Goal: Transaction & Acquisition: Purchase product/service

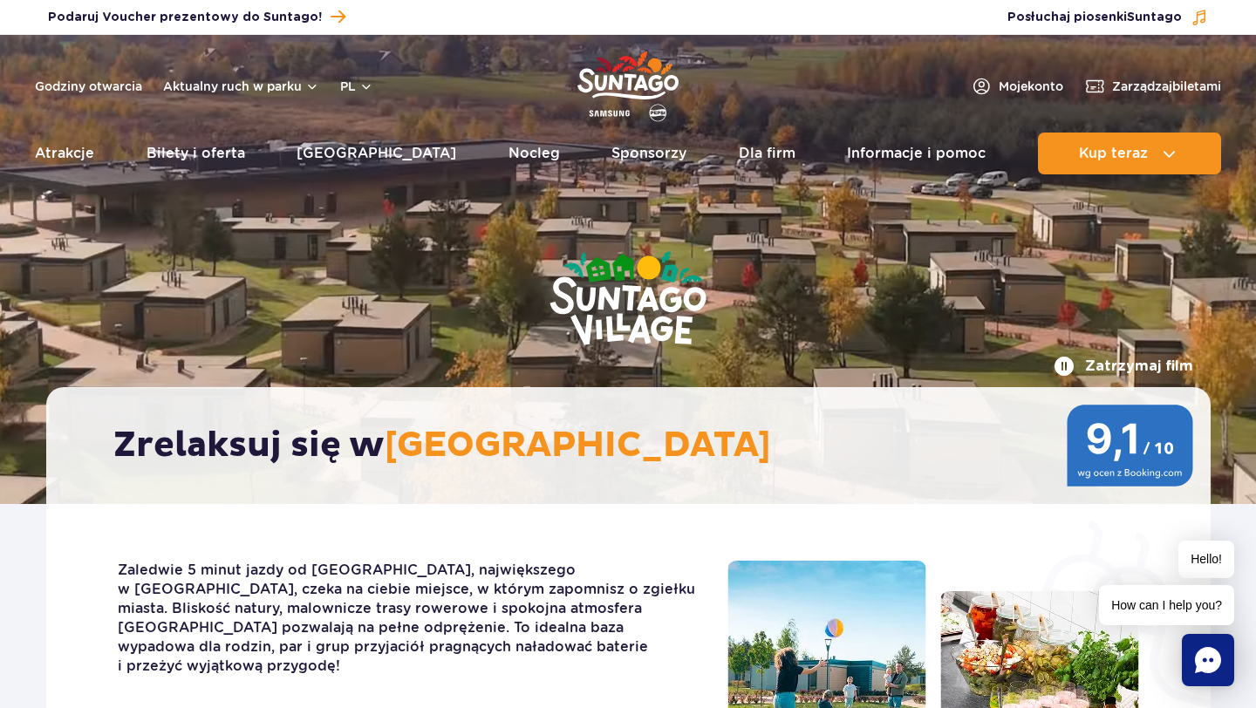
click at [99, 163] on ul "Aktualny ruch w parku Atrakcje Zjeżdżalnie Aster Rainbow Narval Więcej Baseny B…" at bounding box center [628, 154] width 1186 height 42
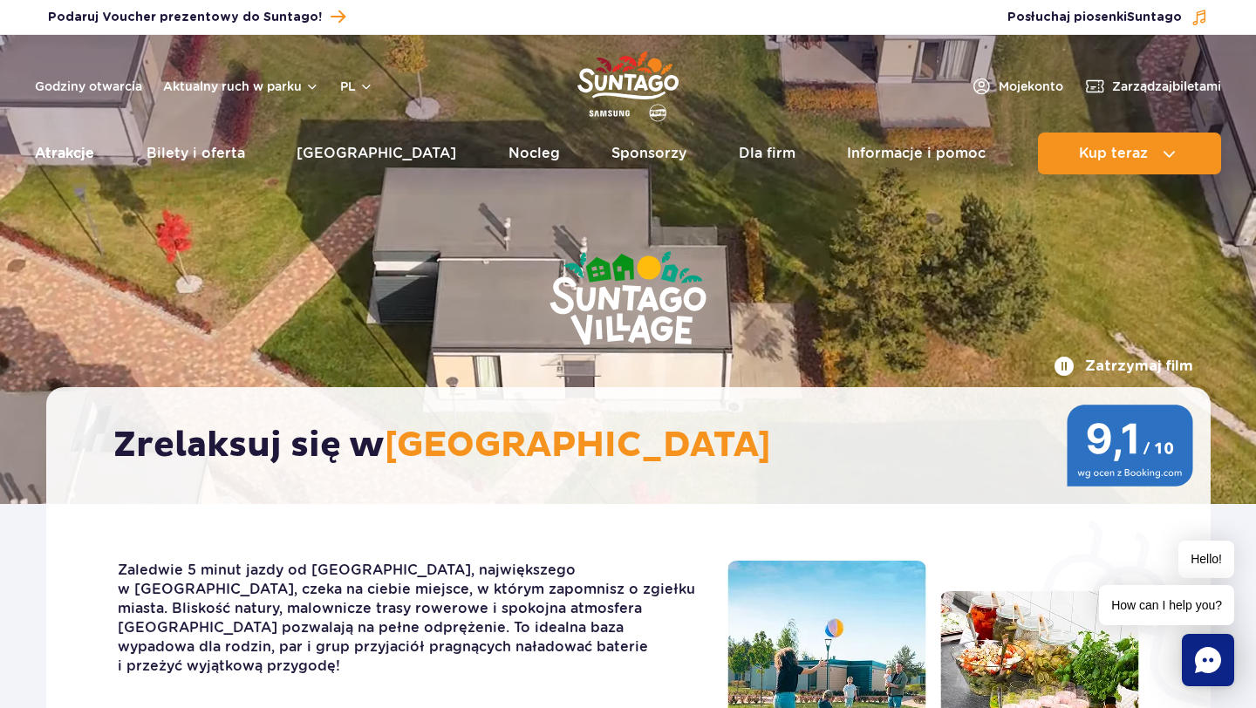
click at [70, 158] on link "Atrakcje" at bounding box center [64, 154] width 59 height 42
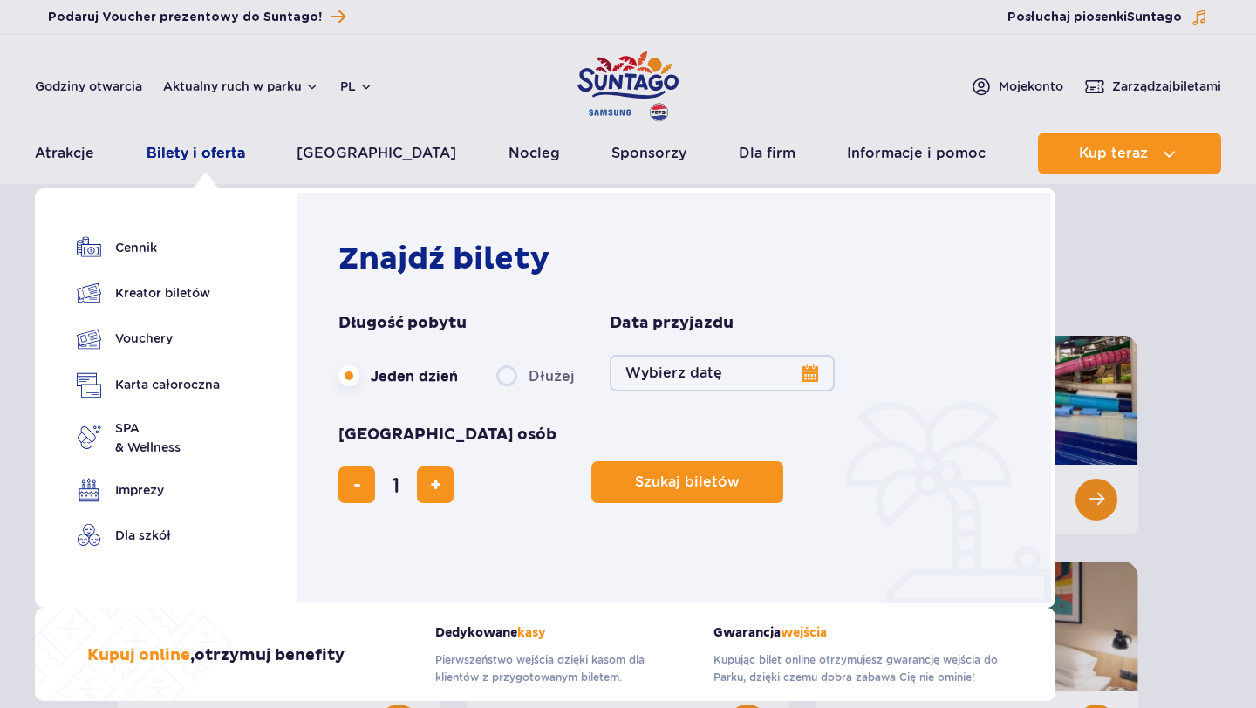
click at [160, 160] on link "Bilety i oferta" at bounding box center [196, 154] width 99 height 42
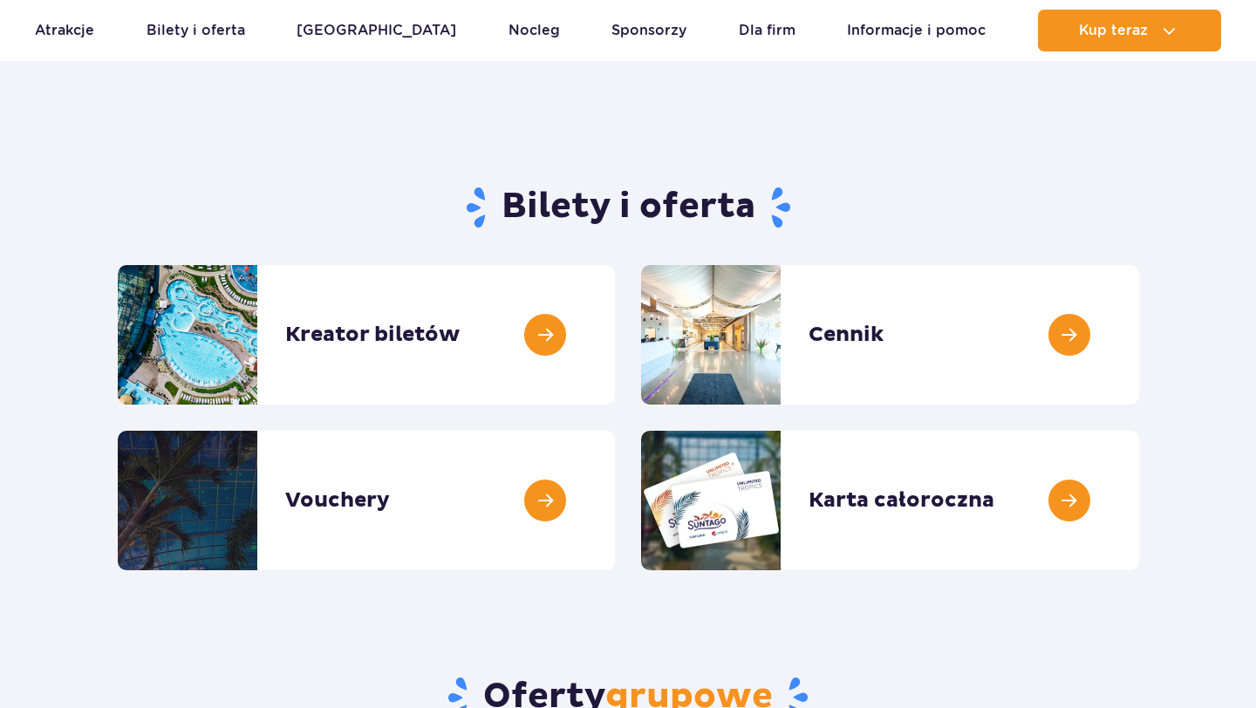
scroll to position [74, 0]
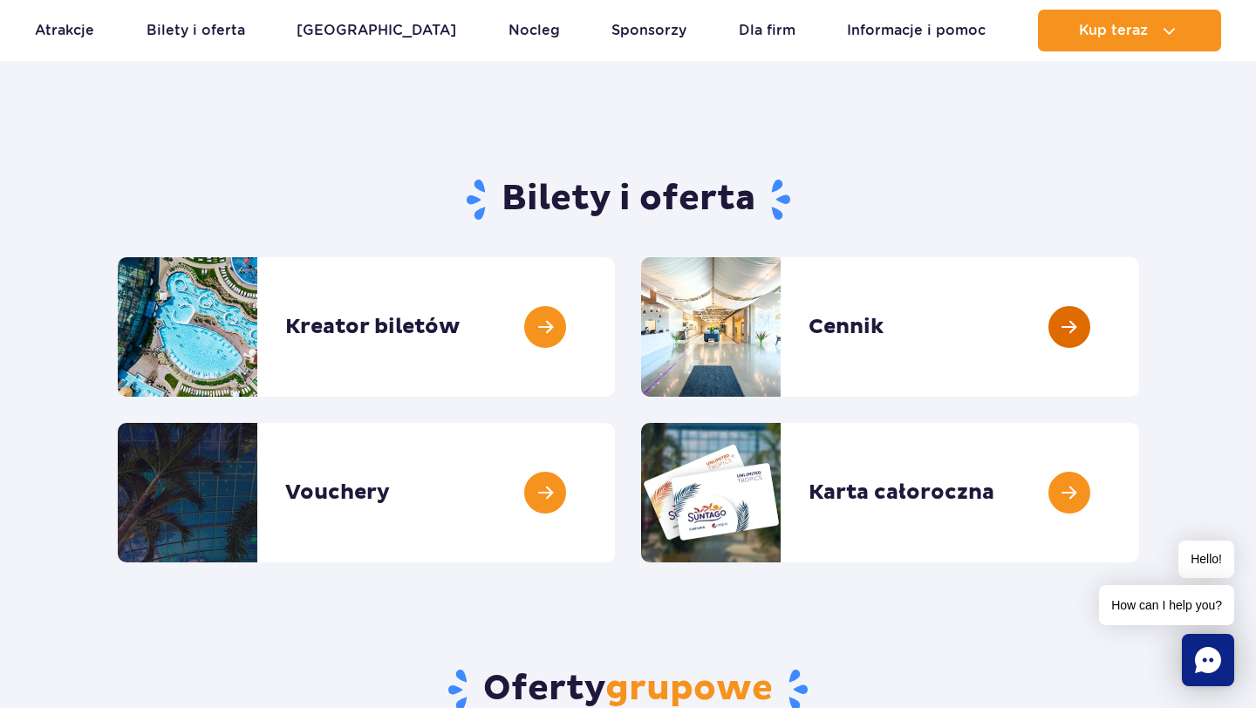
click at [1139, 354] on link at bounding box center [1139, 327] width 0 height 140
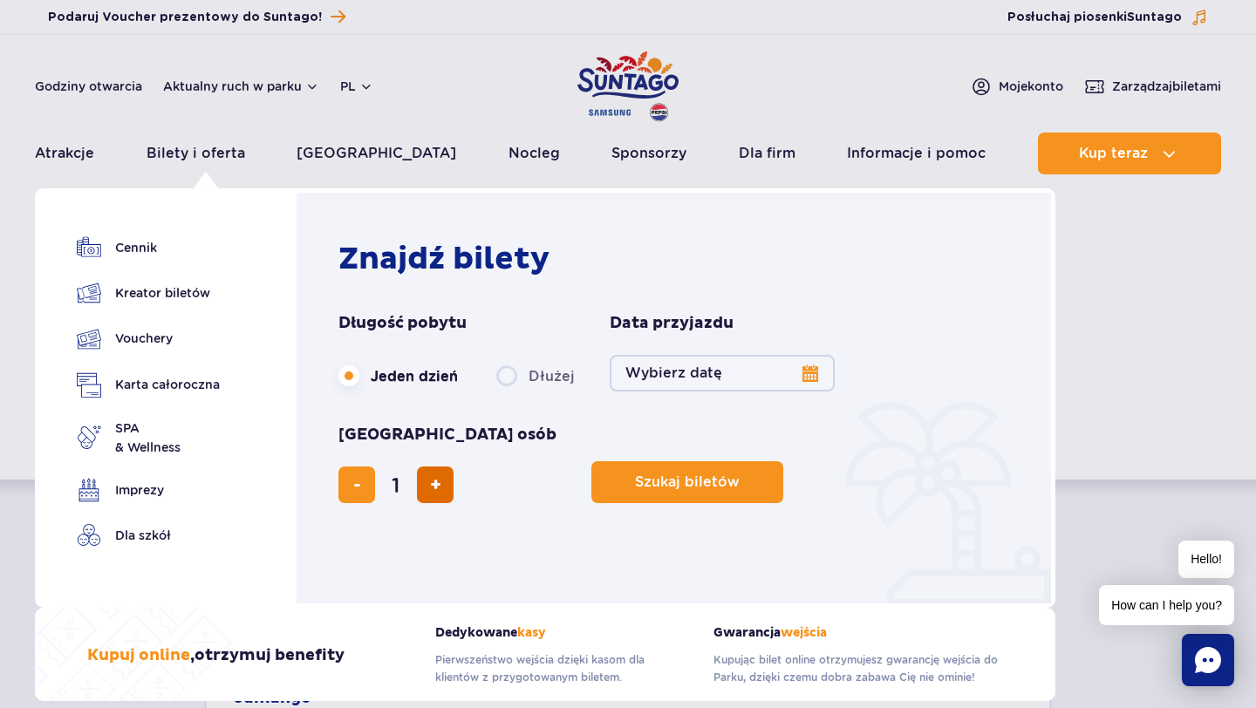
click at [441, 485] on span "dodaj bilet" at bounding box center [435, 485] width 11 height 0
type input "2"
click at [774, 379] on button "Wybierz datę" at bounding box center [722, 373] width 225 height 37
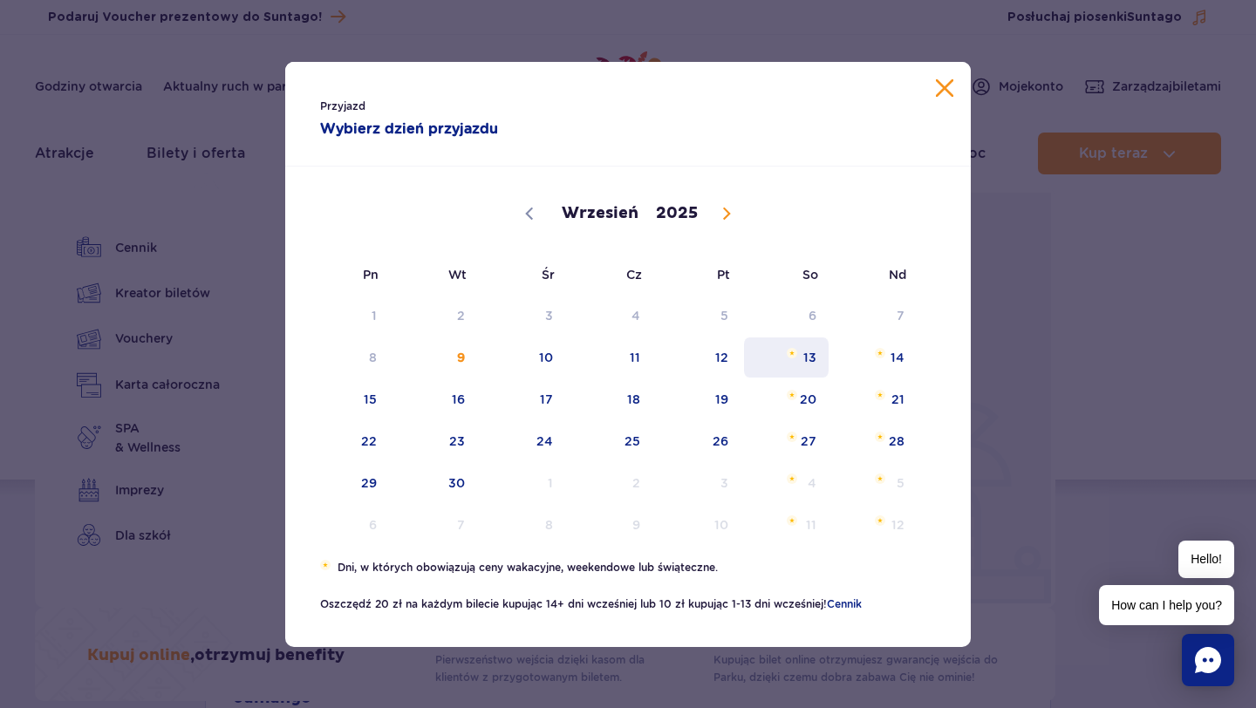
click at [795, 363] on span "13" at bounding box center [786, 358] width 88 height 40
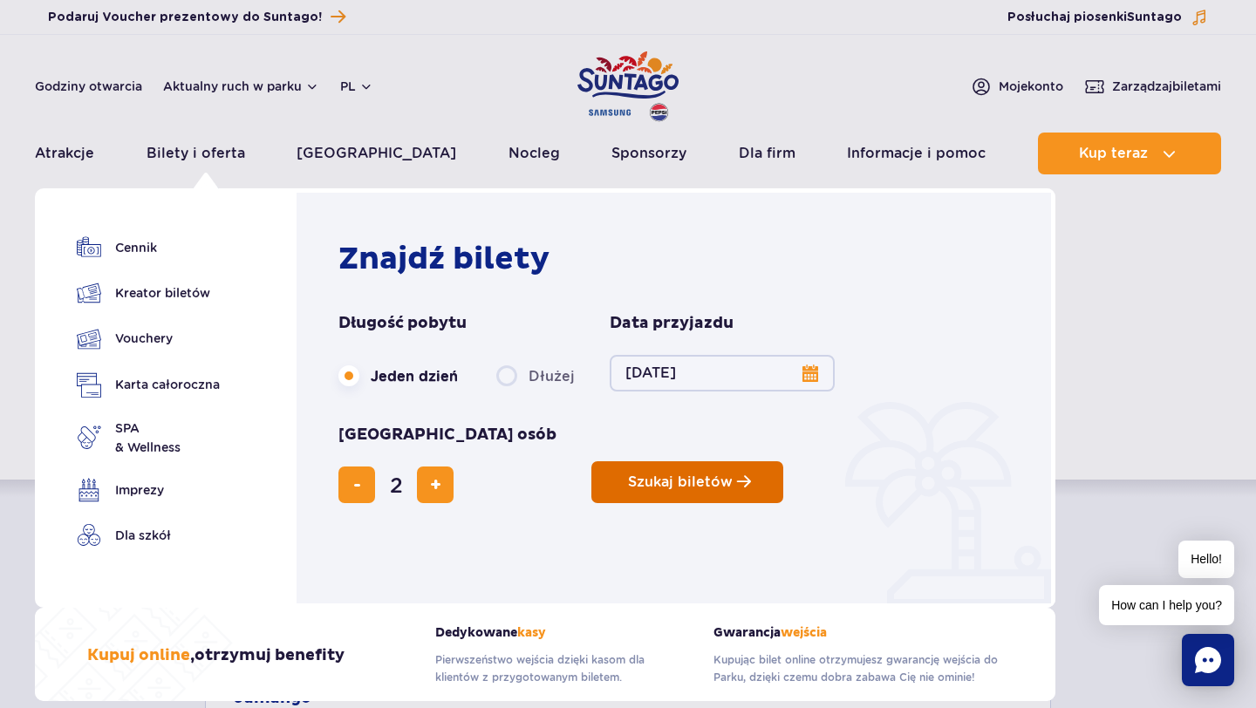
click at [591, 461] on button "Szukaj biletów" at bounding box center [687, 482] width 192 height 42
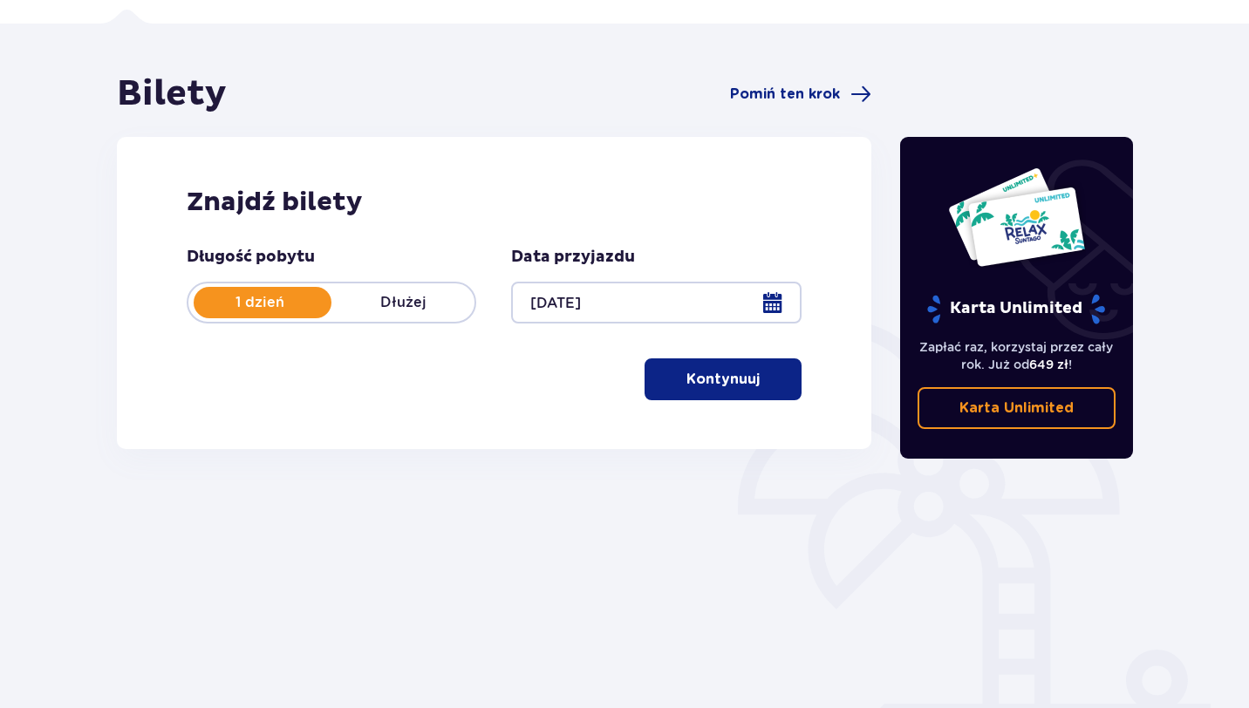
scroll to position [112, 0]
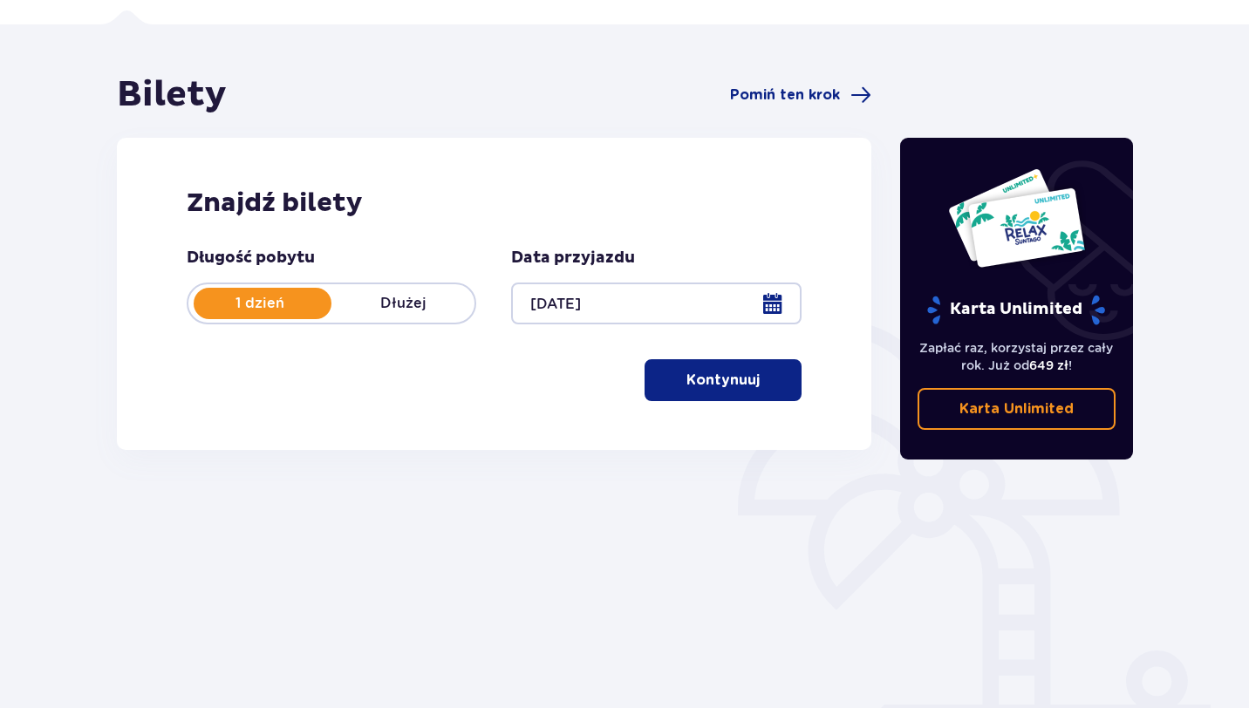
click at [686, 383] on p "Kontynuuj" at bounding box center [722, 380] width 73 height 19
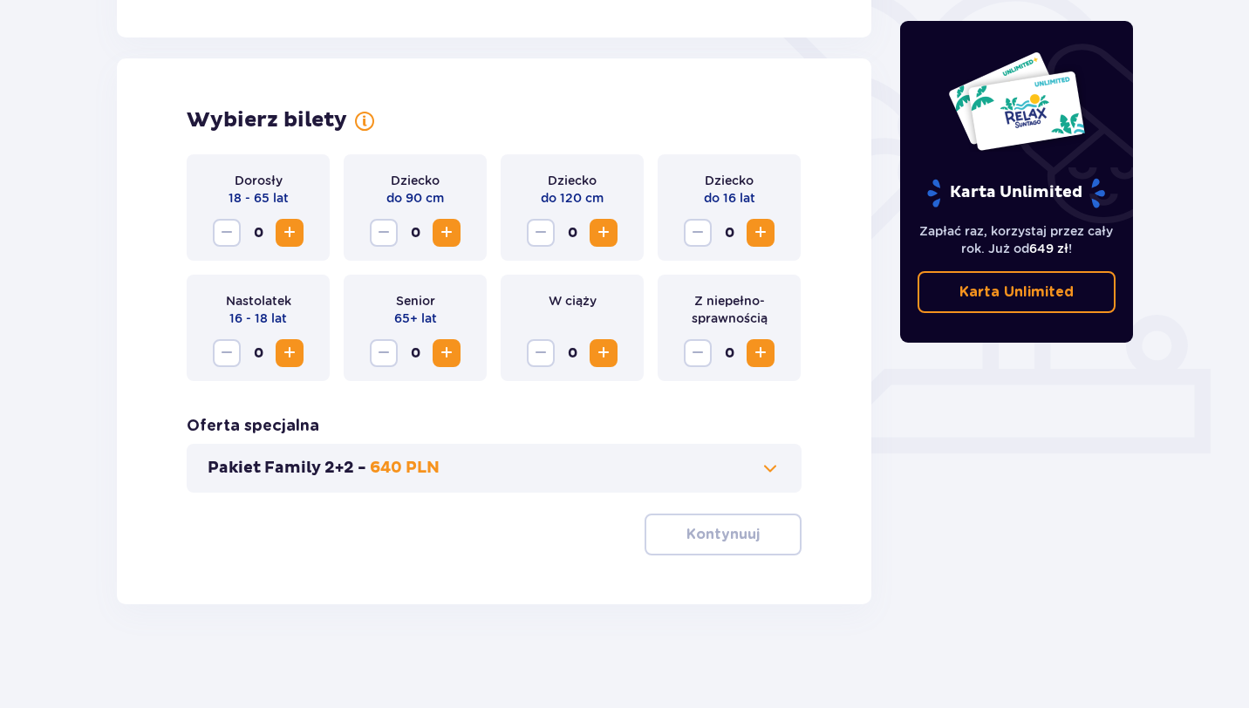
scroll to position [448, 0]
click at [291, 235] on span "Increase" at bounding box center [289, 232] width 21 height 21
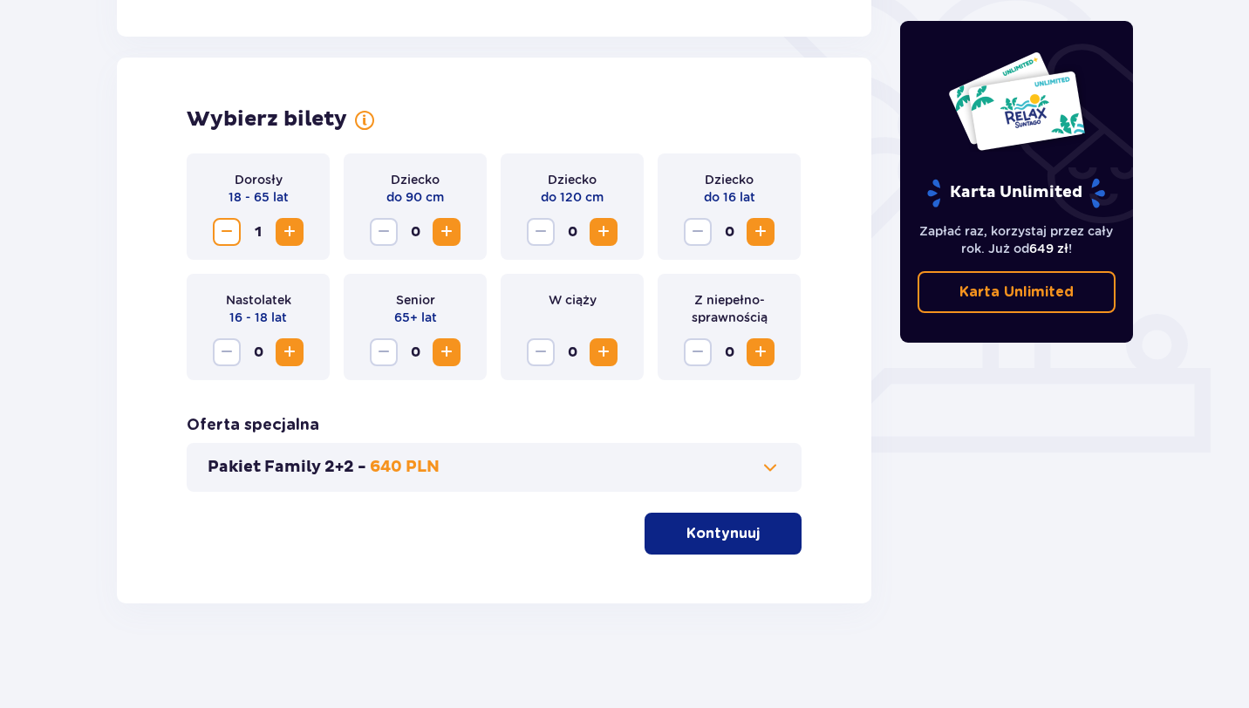
click at [291, 235] on span "Increase" at bounding box center [289, 232] width 21 height 21
click at [698, 514] on button "Kontynuuj" at bounding box center [723, 534] width 157 height 42
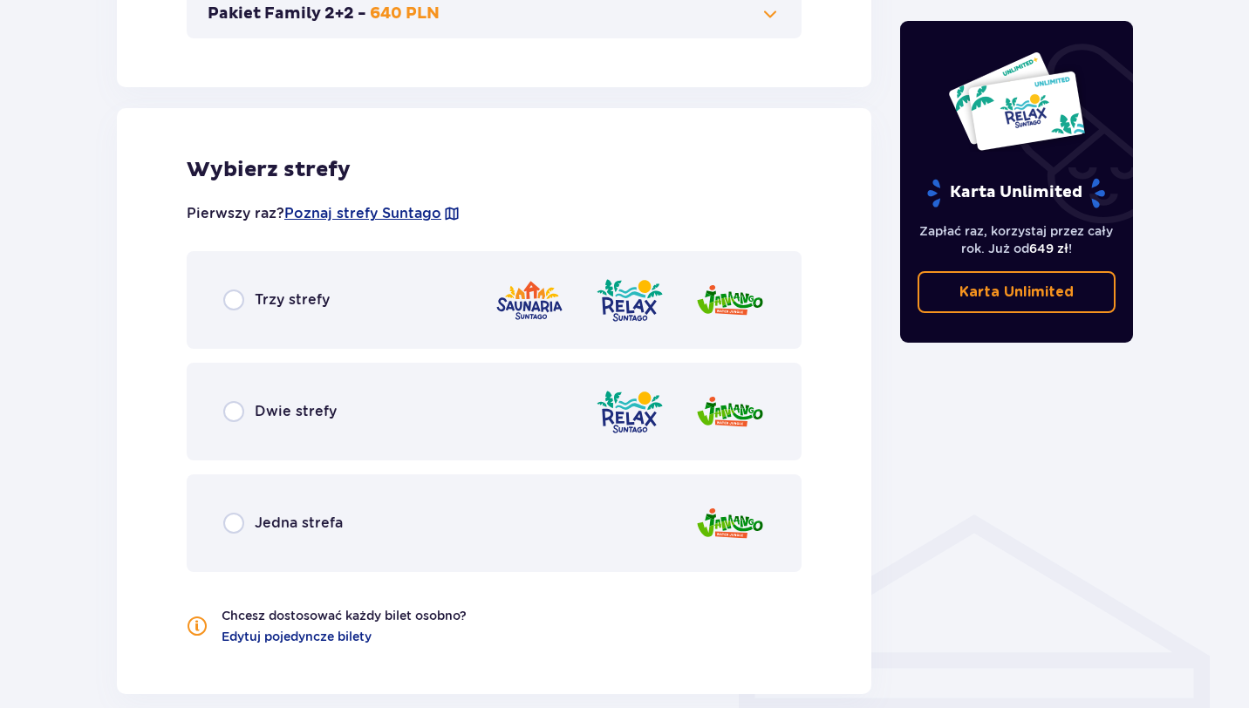
scroll to position [968, 0]
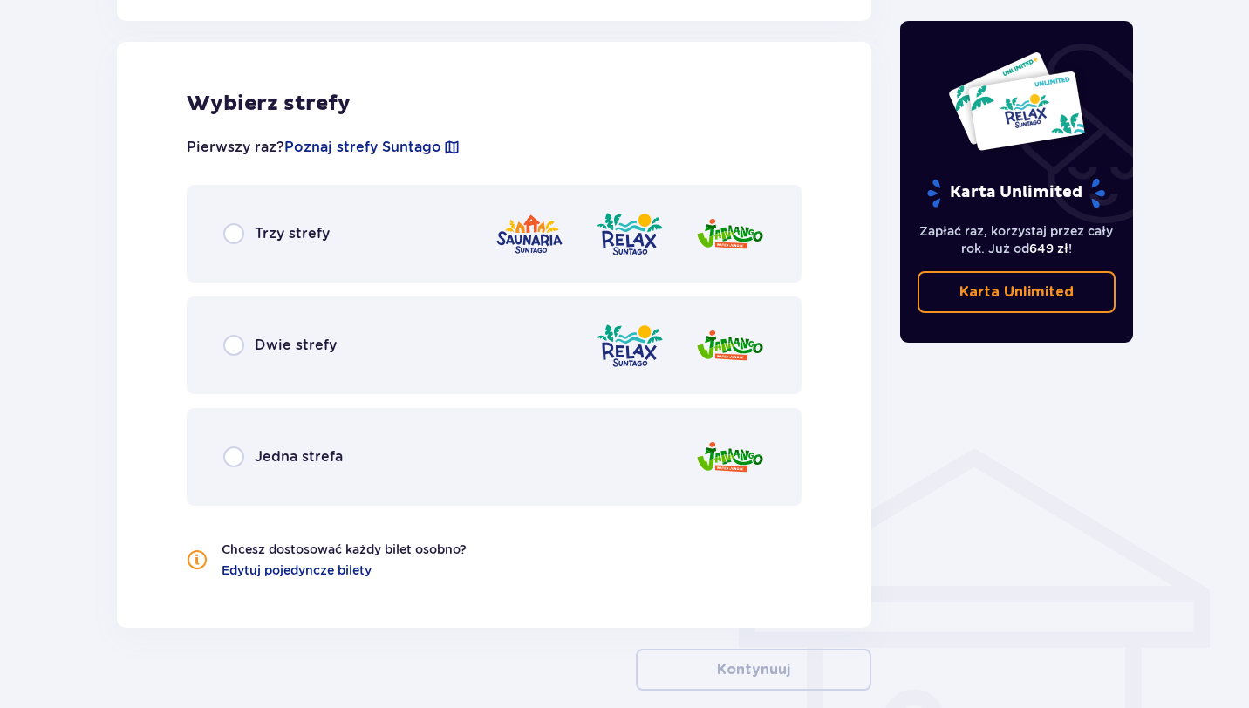
click at [217, 218] on div "Trzy strefy" at bounding box center [494, 234] width 615 height 98
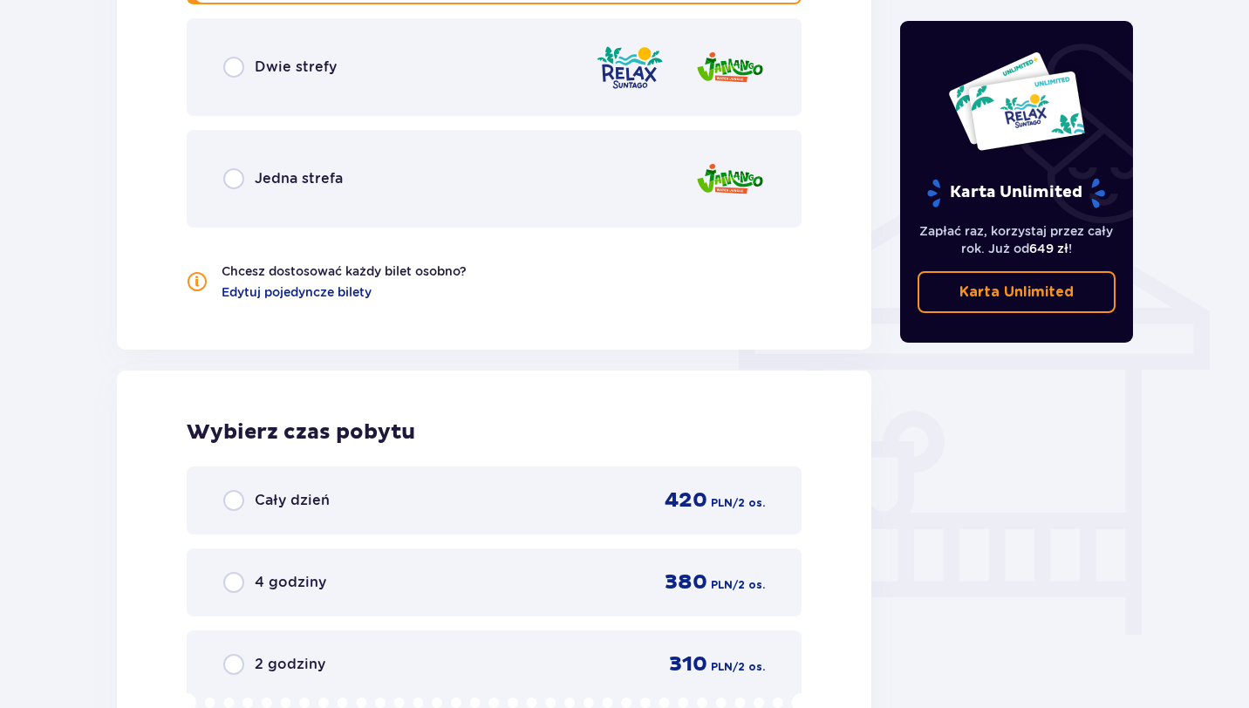
click at [248, 228] on div "Trzy strefy Dwie strefy Jedna strefa" at bounding box center [494, 67] width 615 height 321
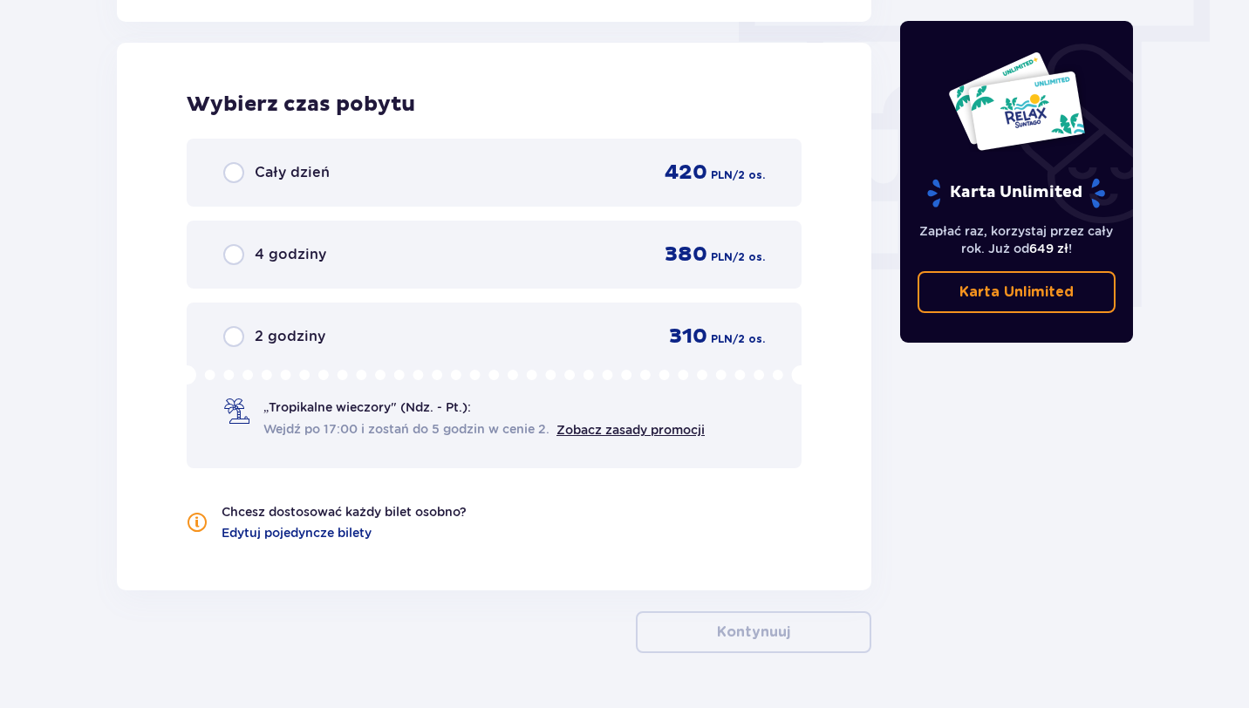
scroll to position [1575, 0]
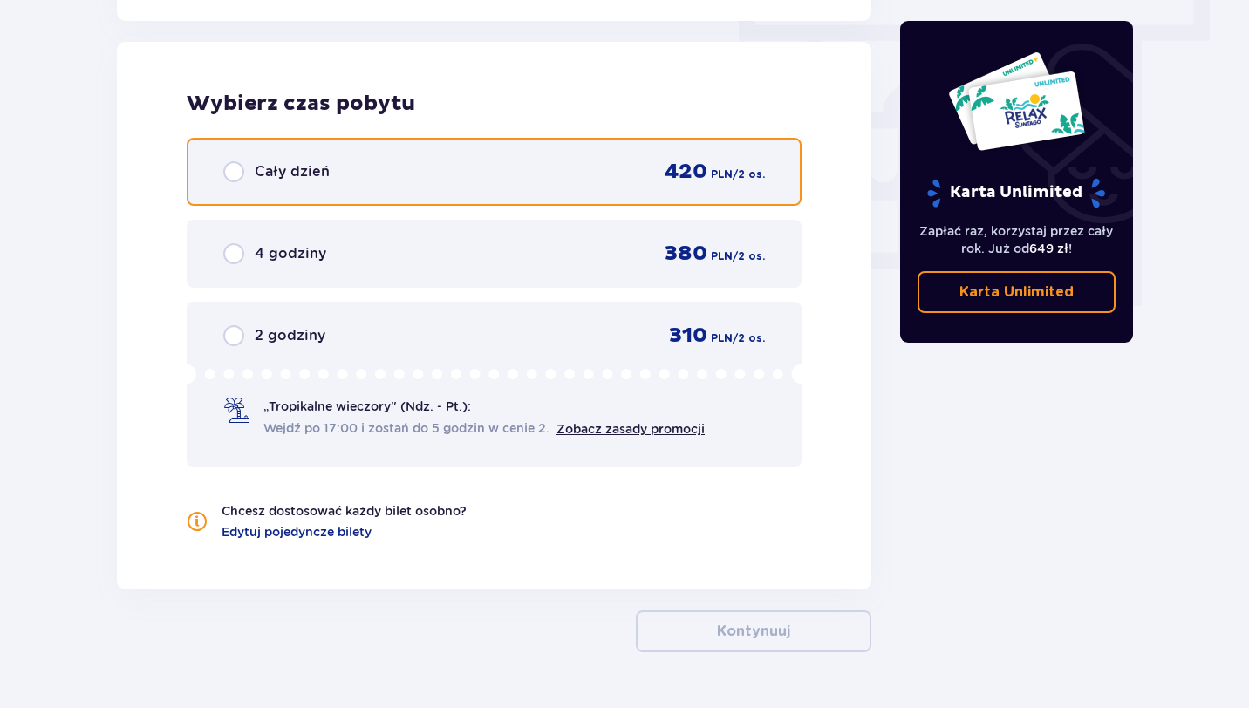
click at [223, 174] on input "radio" at bounding box center [233, 171] width 21 height 21
radio input "true"
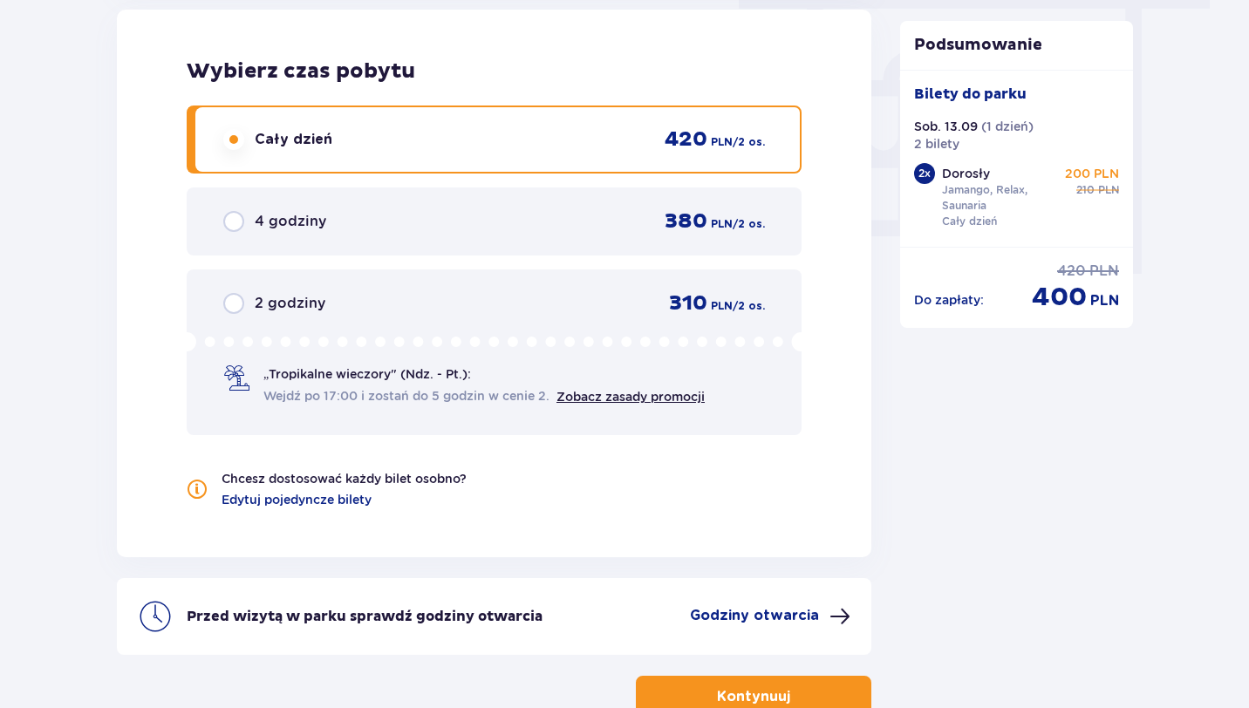
scroll to position [1612, 0]
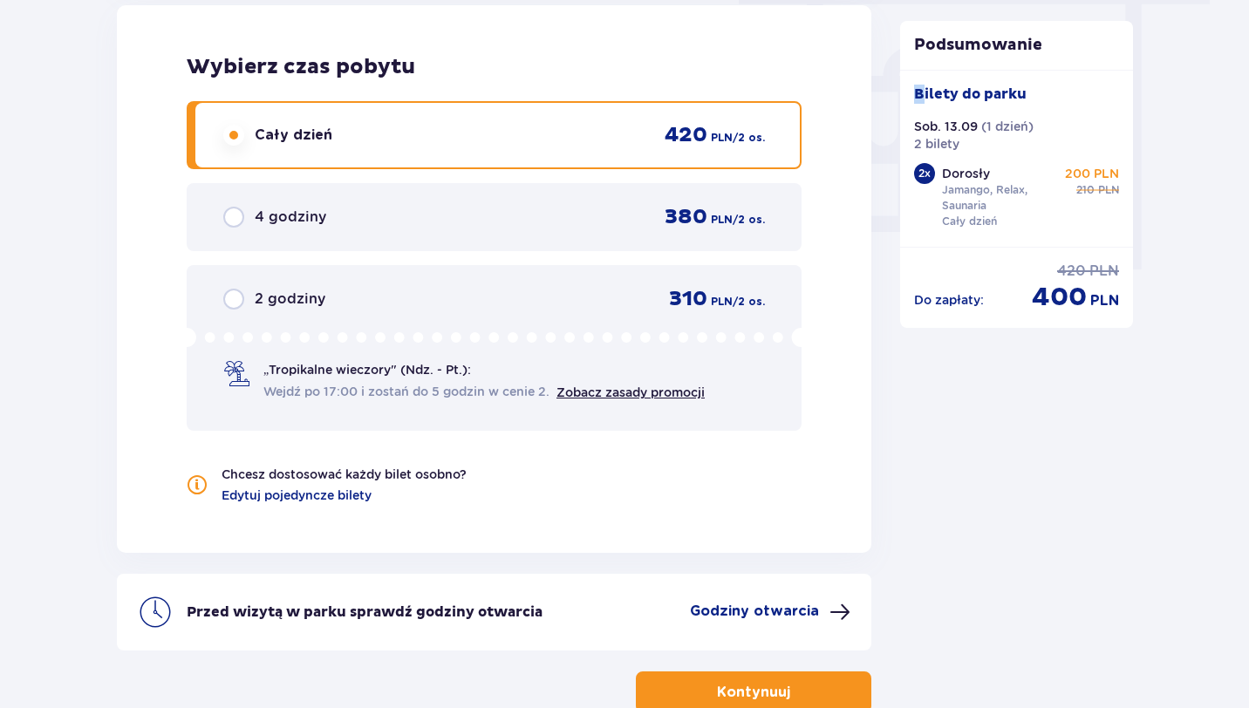
drag, startPoint x: 924, startPoint y: 92, endPoint x: 922, endPoint y: 57, distance: 35.0
click at [922, 57] on div "Podsumowanie Bilety do parku Sob. 13.09 ( 1 dzień ) 2 bilety 2 x Dorosły Jamang…" at bounding box center [1017, 174] width 234 height 307
drag, startPoint x: 908, startPoint y: 38, endPoint x: 916, endPoint y: 28, distance: 13.1
click at [916, 28] on div "Podsumowanie Bilety do parku Sob. 13.09 ( 1 dzień ) 2 bilety 2 x Dorosły Jamang…" at bounding box center [1017, 174] width 234 height 307
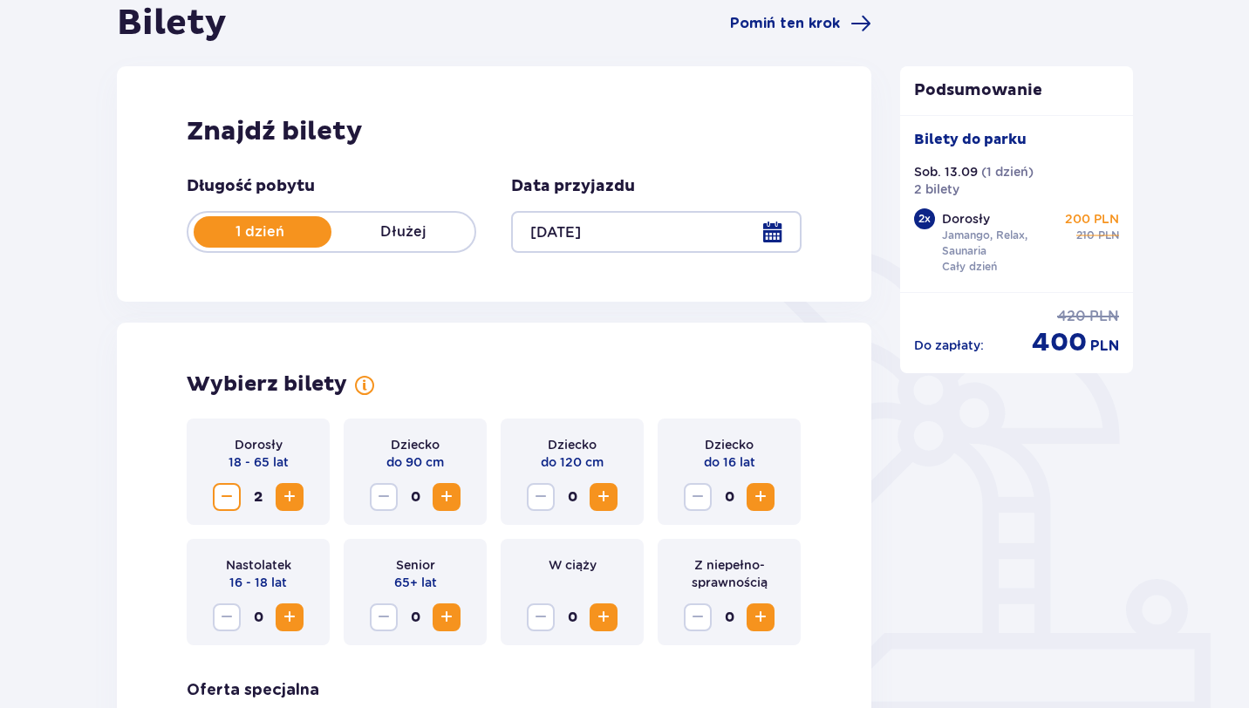
scroll to position [0, 0]
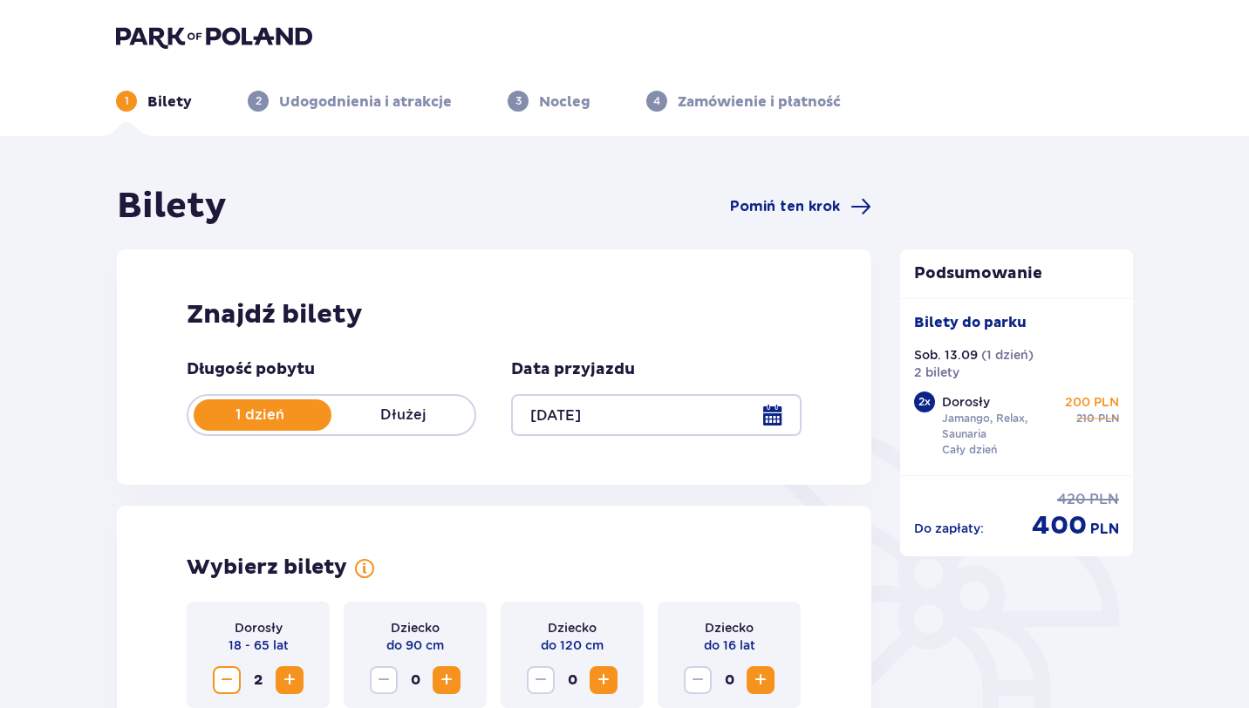
click at [588, 106] on p "Nocleg" at bounding box center [564, 101] width 51 height 19
drag, startPoint x: 569, startPoint y: 104, endPoint x: 498, endPoint y: 104, distance: 70.6
click at [498, 104] on ul "1 Bilety 2 Udogodnienia i atrakcje 3 Nocleg 4 Zamówienie i płatność" at bounding box center [624, 101] width 1017 height 21
drag, startPoint x: 290, startPoint y: 94, endPoint x: 553, endPoint y: 107, distance: 263.7
click at [545, 106] on ul "1 Bilety 2 Udogodnienia i atrakcje 3 Nocleg 4 Zamówienie i płatność" at bounding box center [624, 101] width 1017 height 21
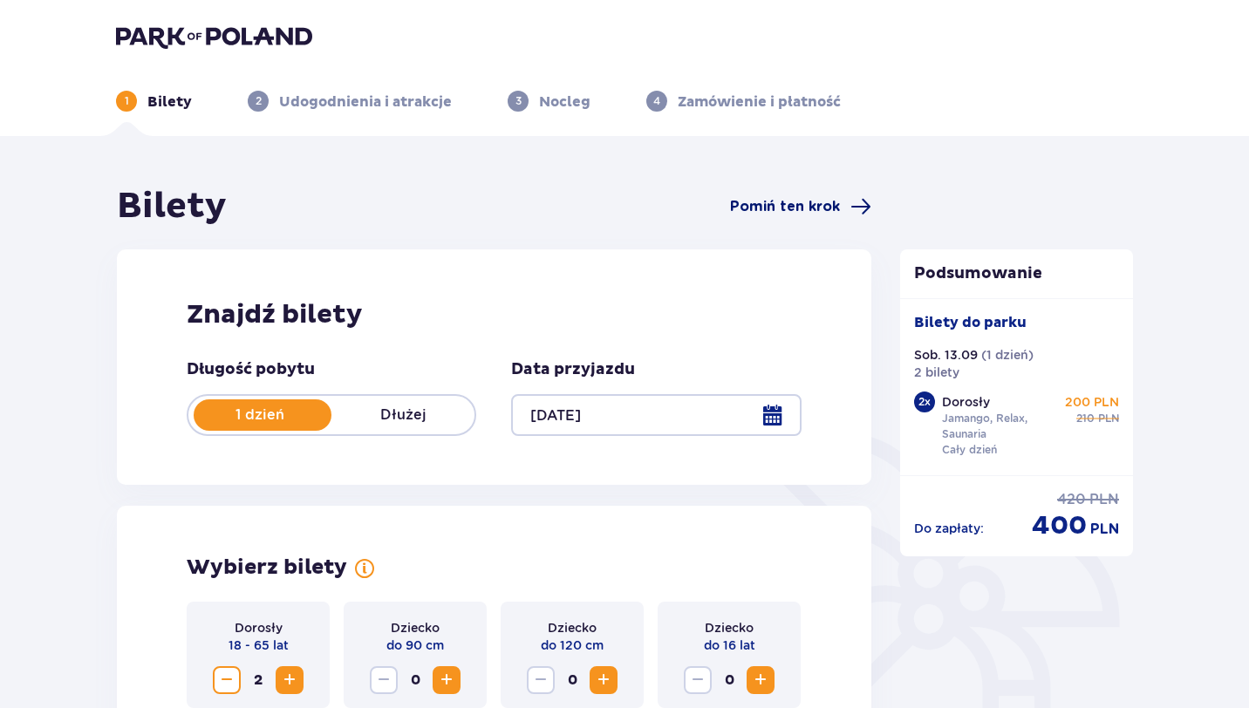
click at [836, 212] on span "Pomiń ten krok" at bounding box center [785, 206] width 110 height 19
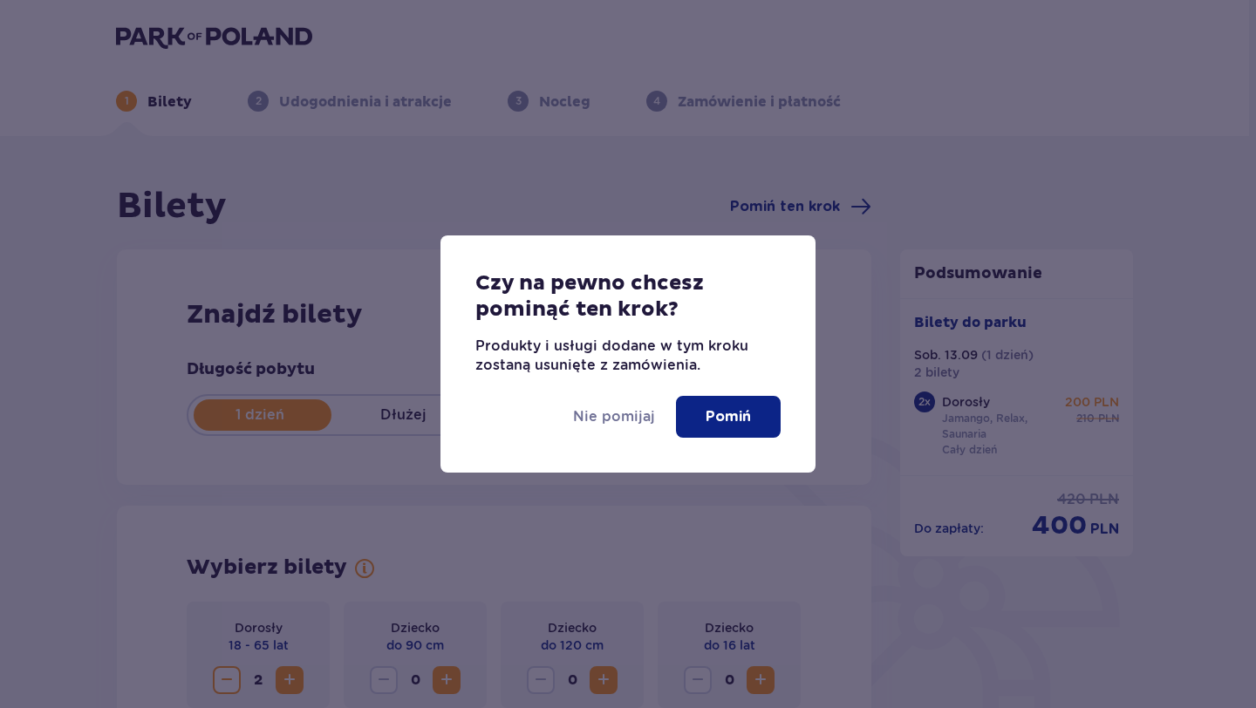
click at [728, 409] on p "Pomiń" at bounding box center [728, 416] width 45 height 19
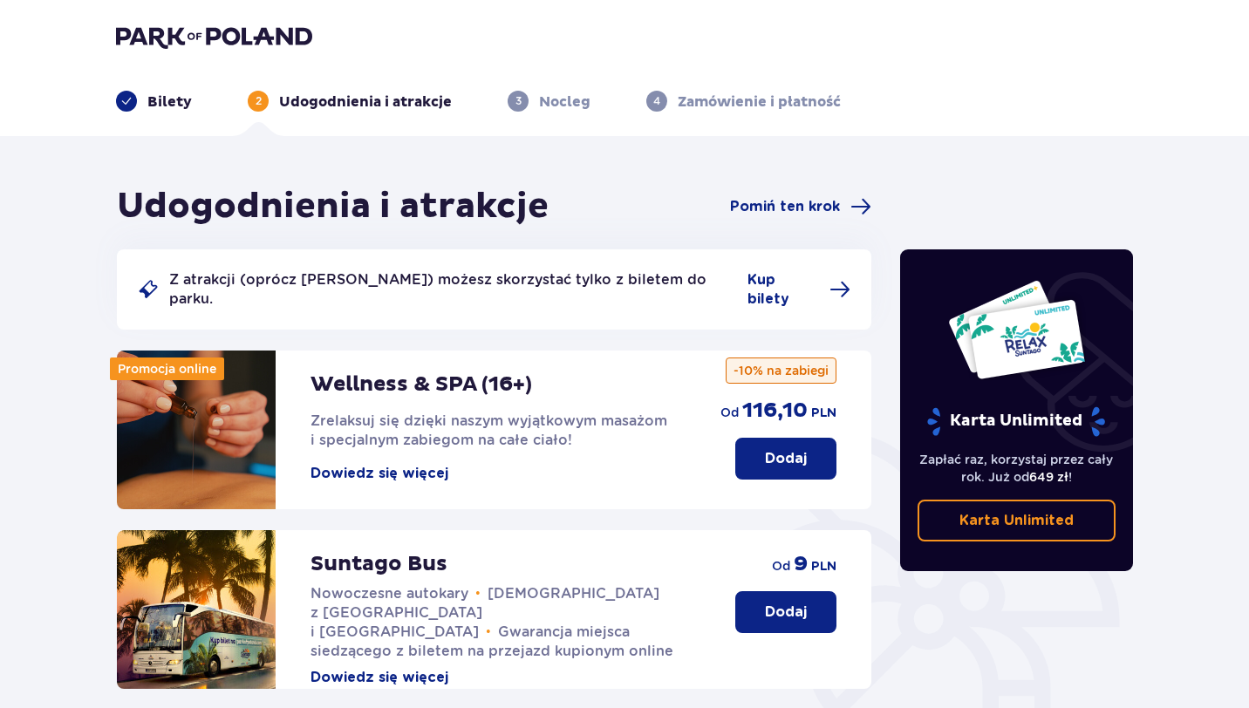
click at [178, 29] on img at bounding box center [214, 36] width 196 height 24
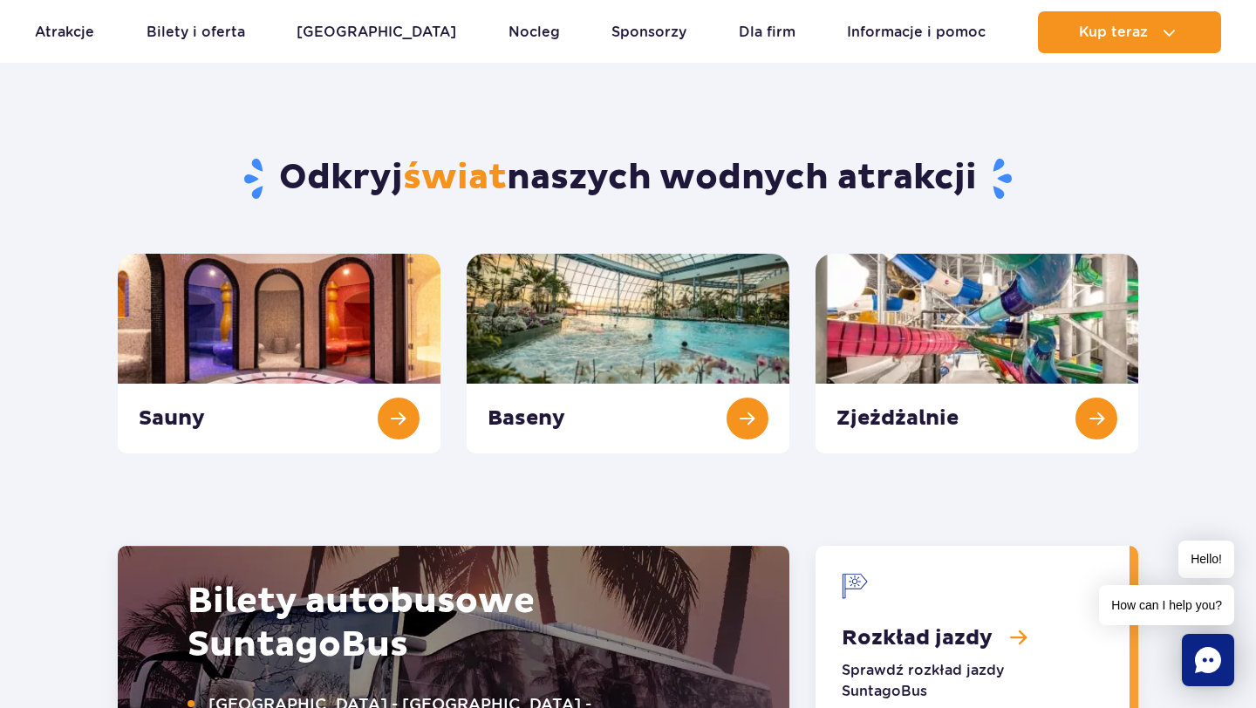
scroll to position [1737, 0]
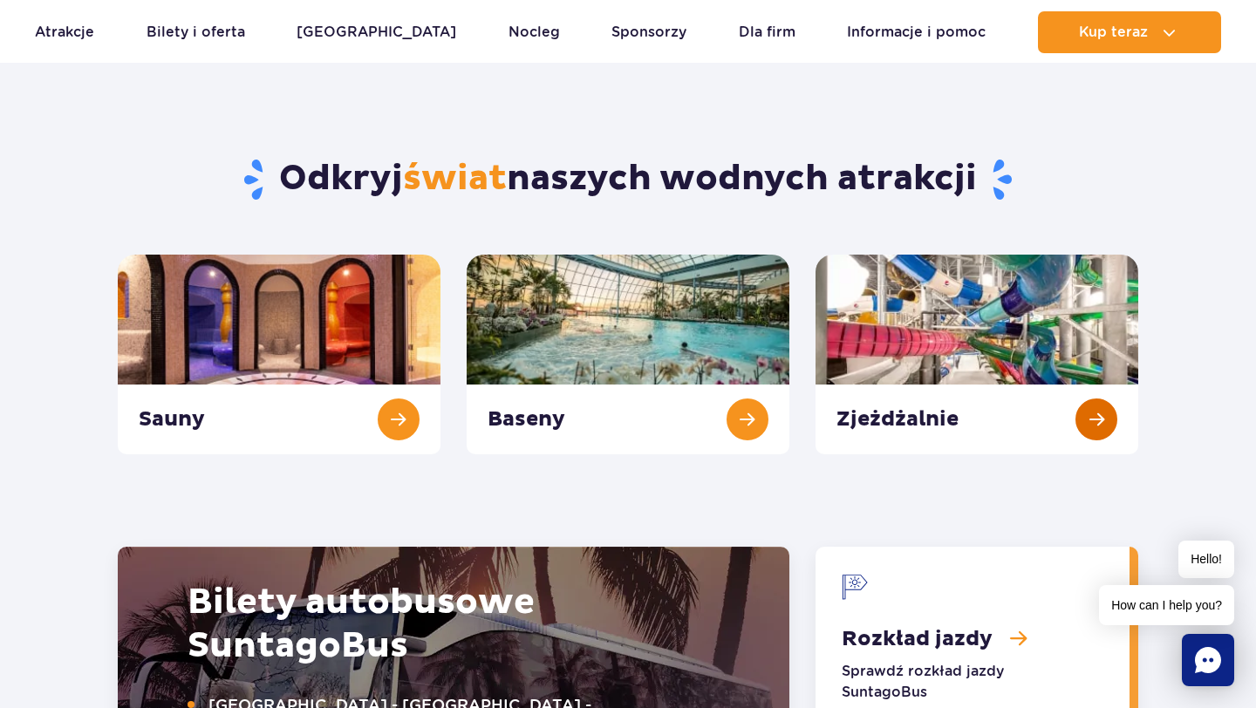
click at [1092, 413] on link "Zjeżdżalnie" at bounding box center [976, 355] width 323 height 200
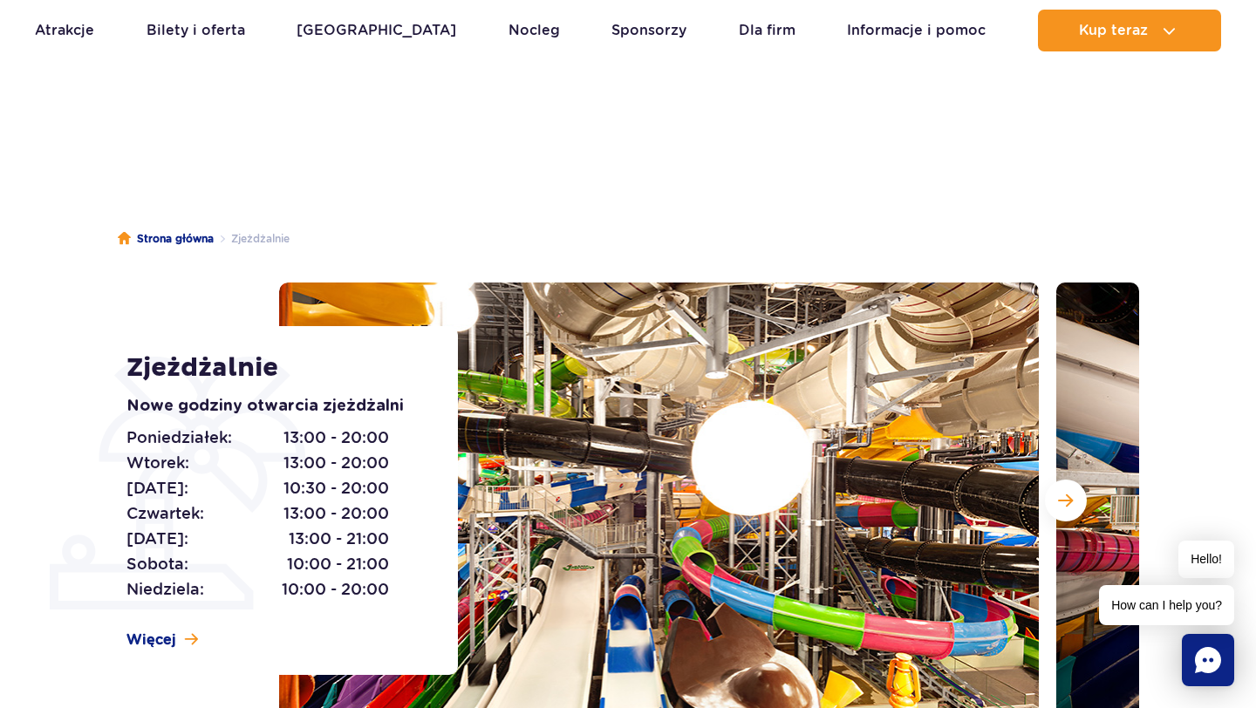
scroll to position [2, 0]
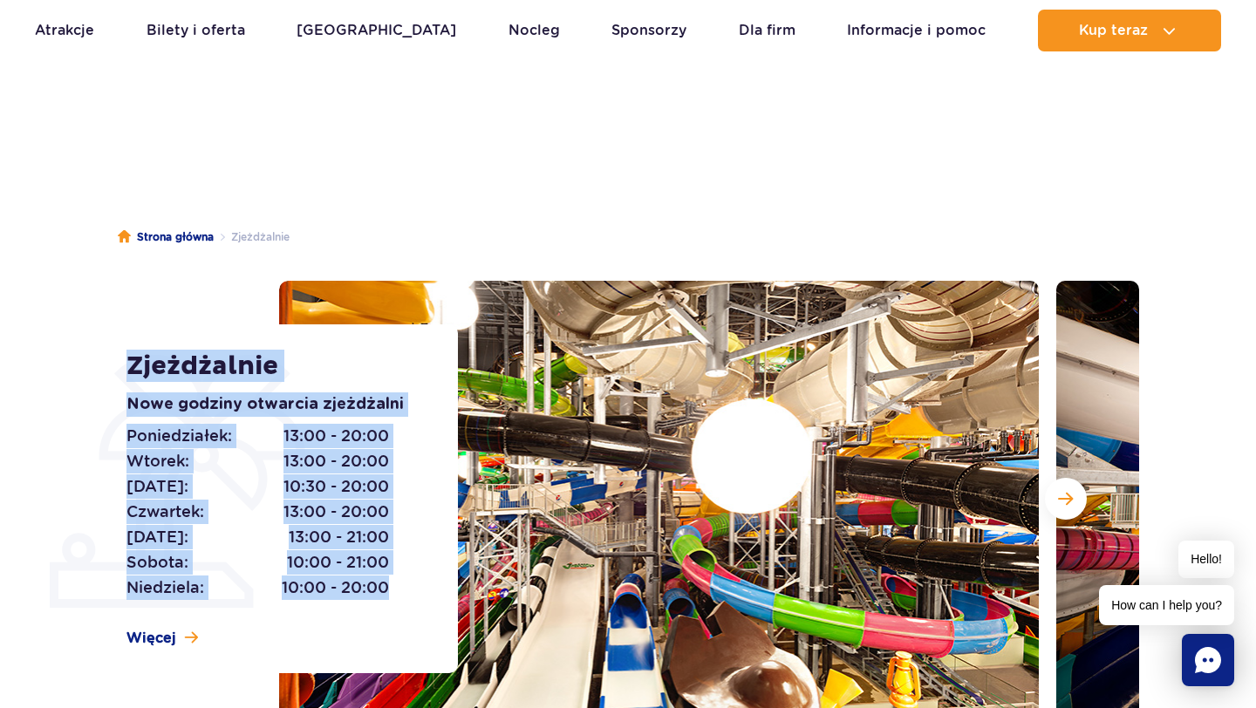
drag, startPoint x: 393, startPoint y: 596, endPoint x: 174, endPoint y: 390, distance: 301.1
click at [174, 390] on div "Zjeżdżalnie Nowe godziny otwarcia zjeżdżalni Poniedziałek: 13:00 - 20:00 Wtorek…" at bounding box center [281, 498] width 353 height 349
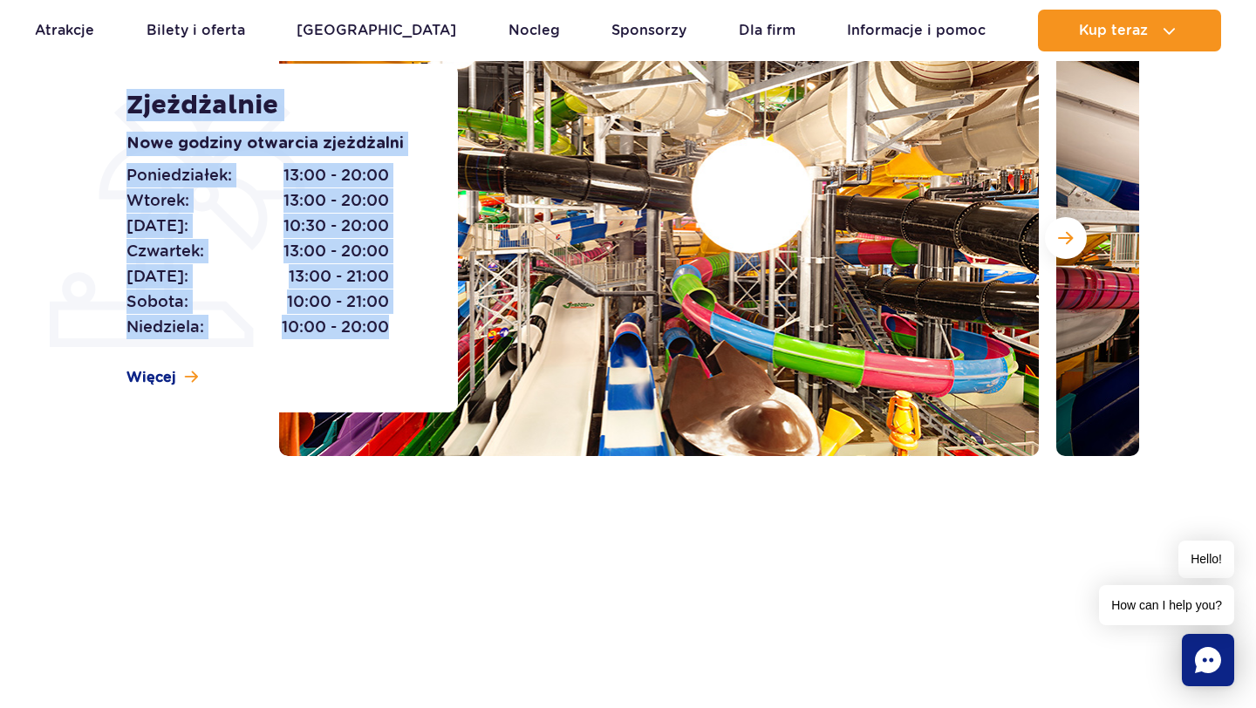
scroll to position [247, 0]
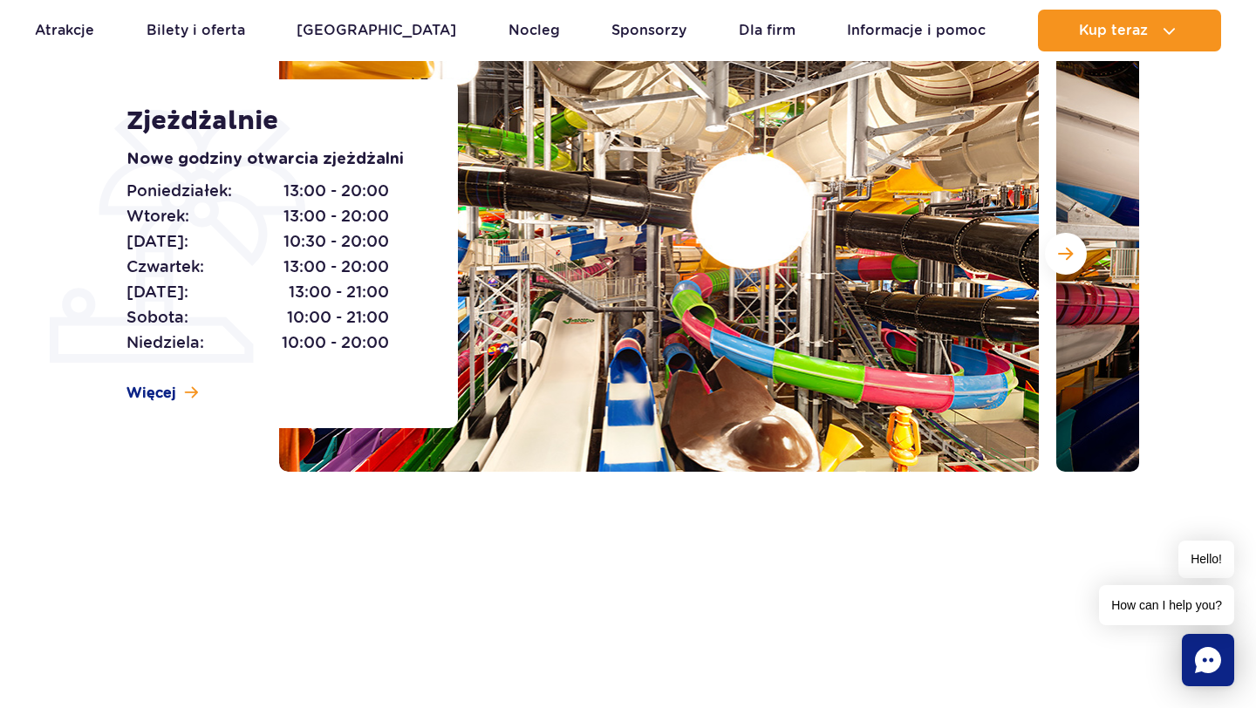
click at [283, 334] on span "10:00 - 20:00" at bounding box center [335, 343] width 107 height 24
drag, startPoint x: 274, startPoint y: 334, endPoint x: 438, endPoint y: 336, distance: 164.0
click at [438, 336] on div "Zjeżdżalnie Nowe godziny otwarcia zjeżdżalni Poniedziałek: 13:00 - 20:00 Wtorek…" at bounding box center [281, 253] width 353 height 349
click at [402, 319] on div "Poniedziałek: 13:00 - 20:00 Wtorek: 13:00 - 20:00 Środa: 10:30 - 20:00 Czwartek…" at bounding box center [272, 267] width 292 height 177
drag, startPoint x: 390, startPoint y: 329, endPoint x: 253, endPoint y: 301, distance: 139.7
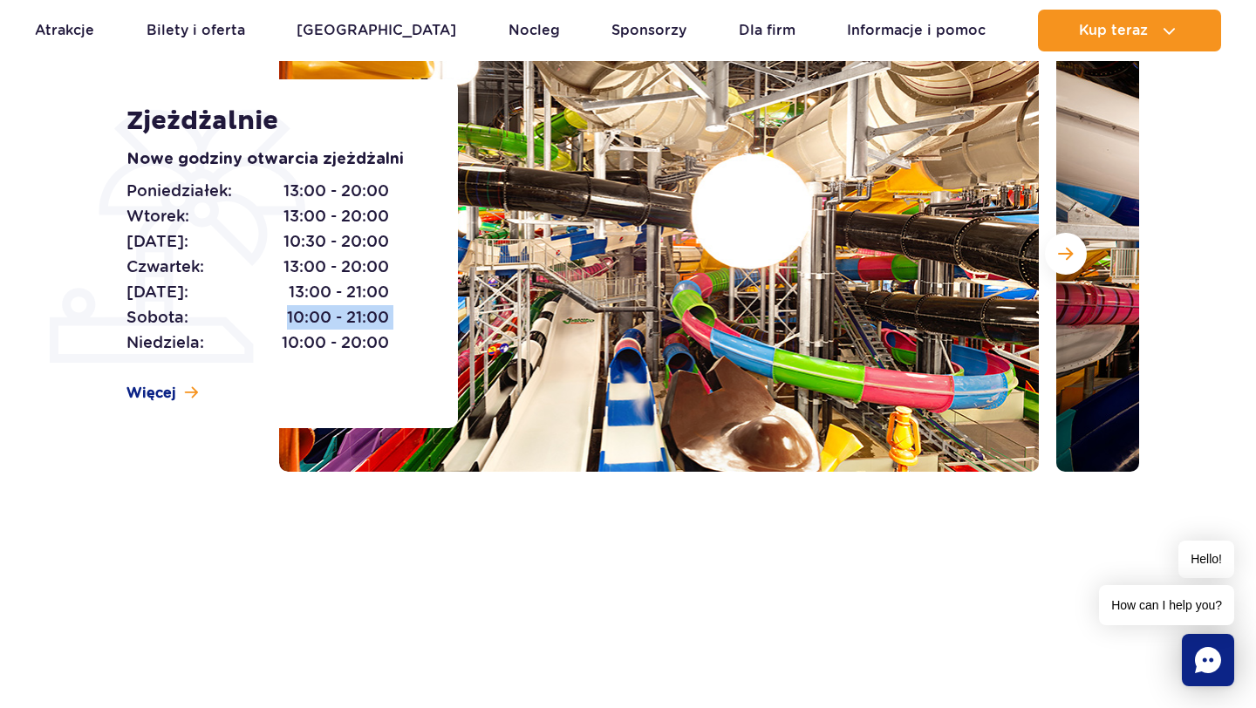
click at [253, 301] on div "Poniedziałek: 13:00 - 20:00 Wtorek: 13:00 - 20:00 Środa: 10:30 - 20:00 Czwartek…" at bounding box center [272, 267] width 292 height 177
click at [309, 318] on span "10:00 - 21:00" at bounding box center [338, 317] width 102 height 24
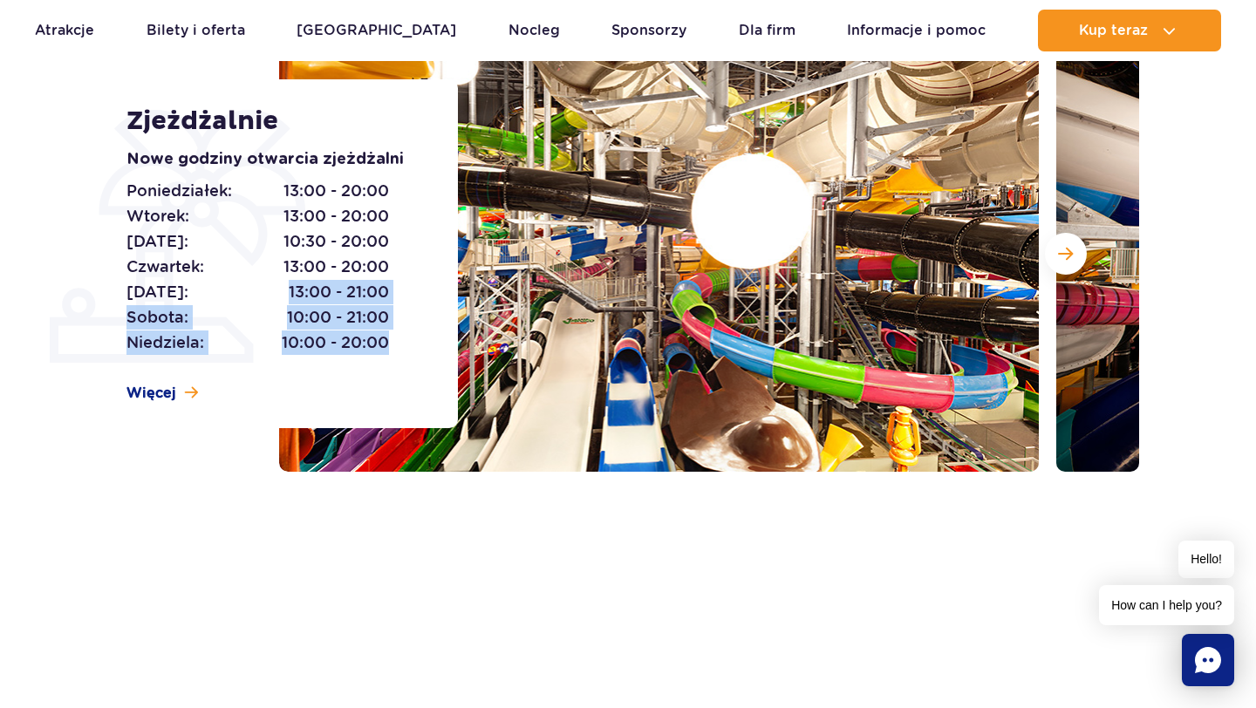
drag, startPoint x: 275, startPoint y: 295, endPoint x: 436, endPoint y: 331, distance: 165.5
click at [436, 331] on div "Zjeżdżalnie Nowe godziny otwarcia zjeżdżalni Poniedziałek: 13:00 - 20:00 Wtorek…" at bounding box center [281, 253] width 353 height 349
click at [372, 305] on span "10:00 - 21:00" at bounding box center [338, 317] width 102 height 24
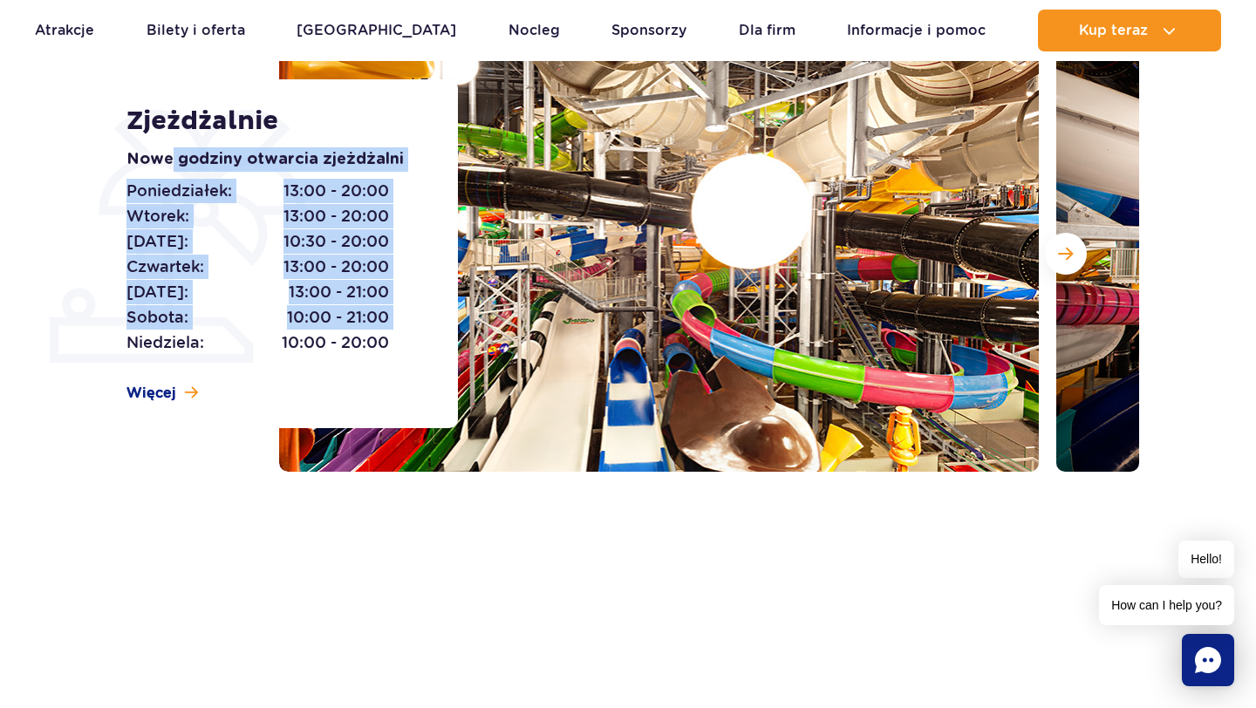
drag, startPoint x: 402, startPoint y: 311, endPoint x: 164, endPoint y: 147, distance: 289.6
click at [164, 147] on div "Nowe godziny otwarcia zjeżdżalni Poniedziałek: 13:00 - 20:00 Wtorek: 13:00 - 20…" at bounding box center [272, 251] width 292 height 208
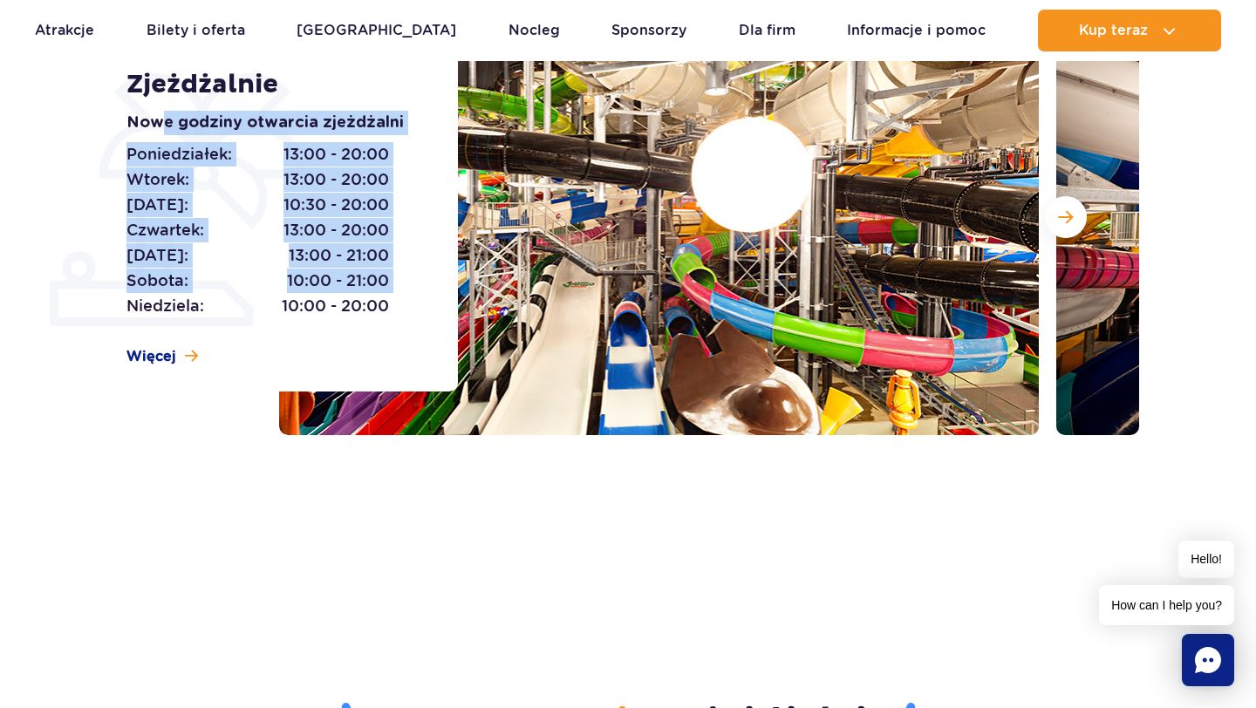
scroll to position [0, 0]
